Goal: Task Accomplishment & Management: Use online tool/utility

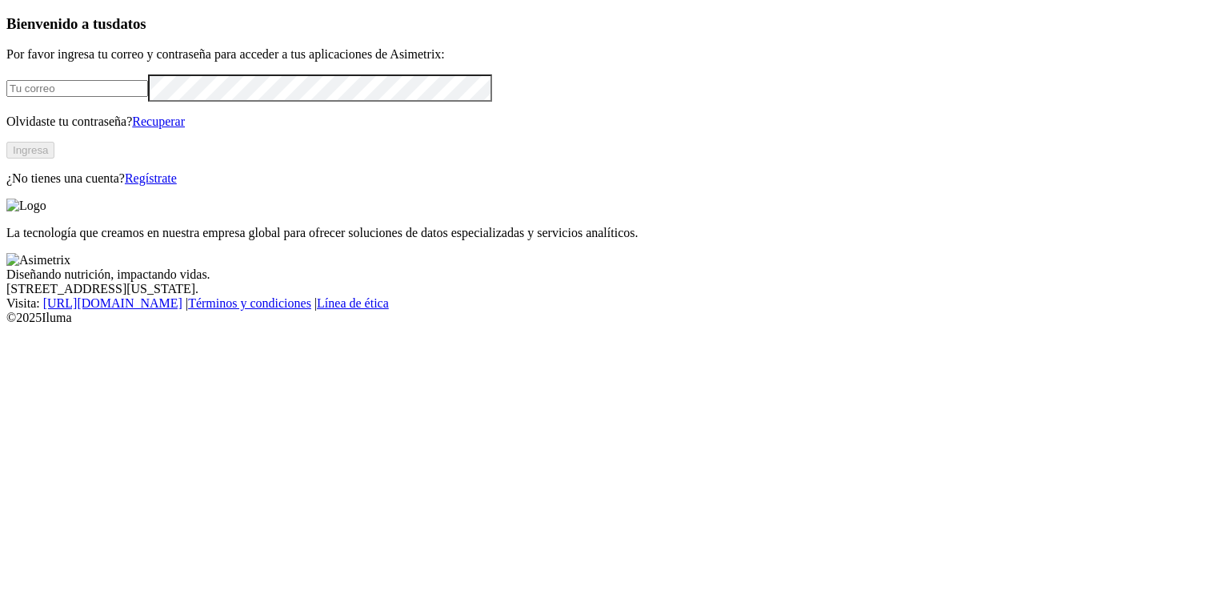
type input "[EMAIL_ADDRESS][PERSON_NAME][DOMAIN_NAME]"
click at [54, 158] on button "Ingresa" at bounding box center [30, 150] width 48 height 17
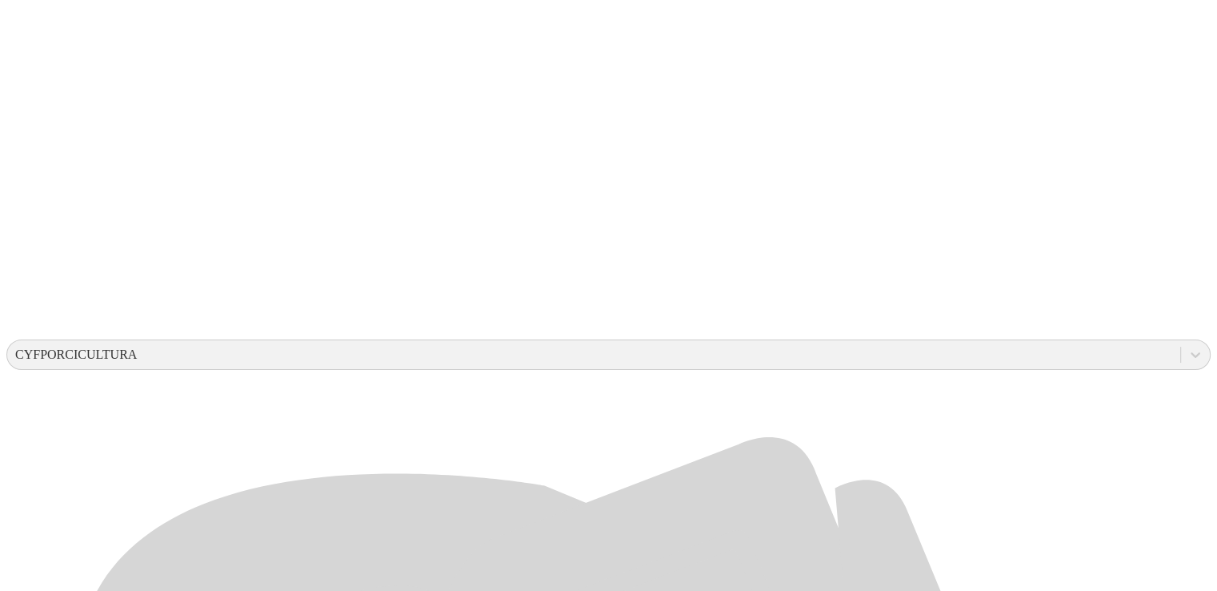
scroll to position [487, 0]
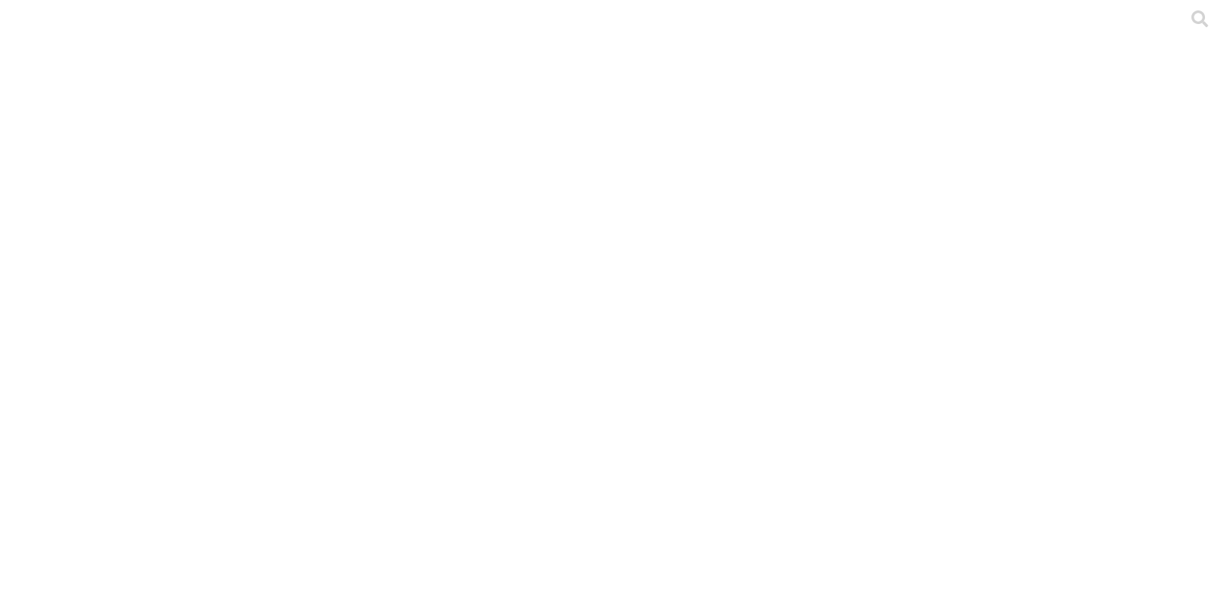
paste input "AGOSTO 2025"
type input "AGOSTO 2025"
